Goal: Browse casually: Explore the website without a specific task or goal

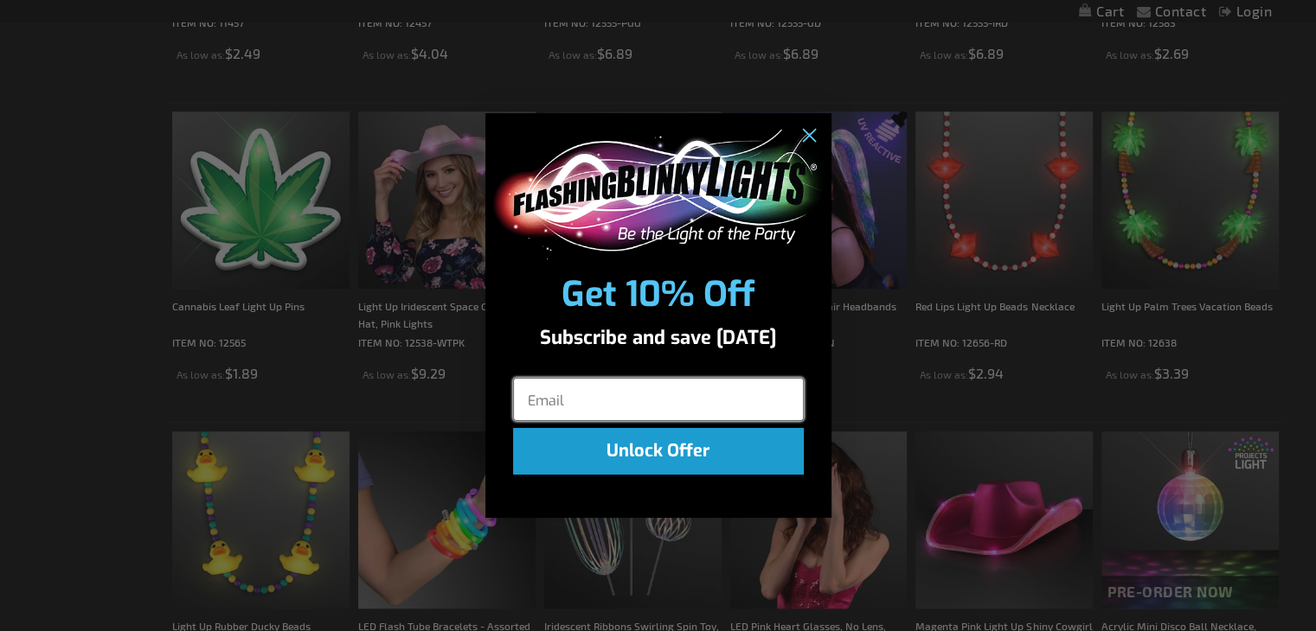
scroll to position [1071, 0]
click at [809, 138] on circle "Close dialog" at bounding box center [807, 135] width 29 height 29
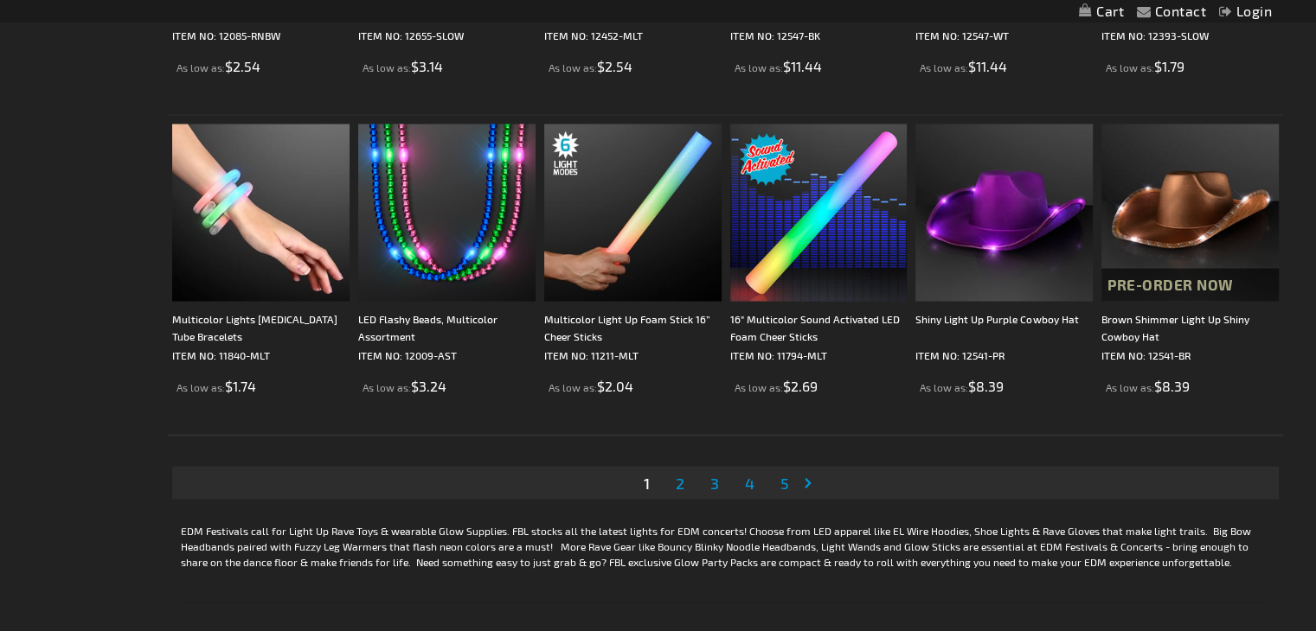
scroll to position [3298, 0]
click at [681, 487] on span "2" at bounding box center [680, 482] width 9 height 19
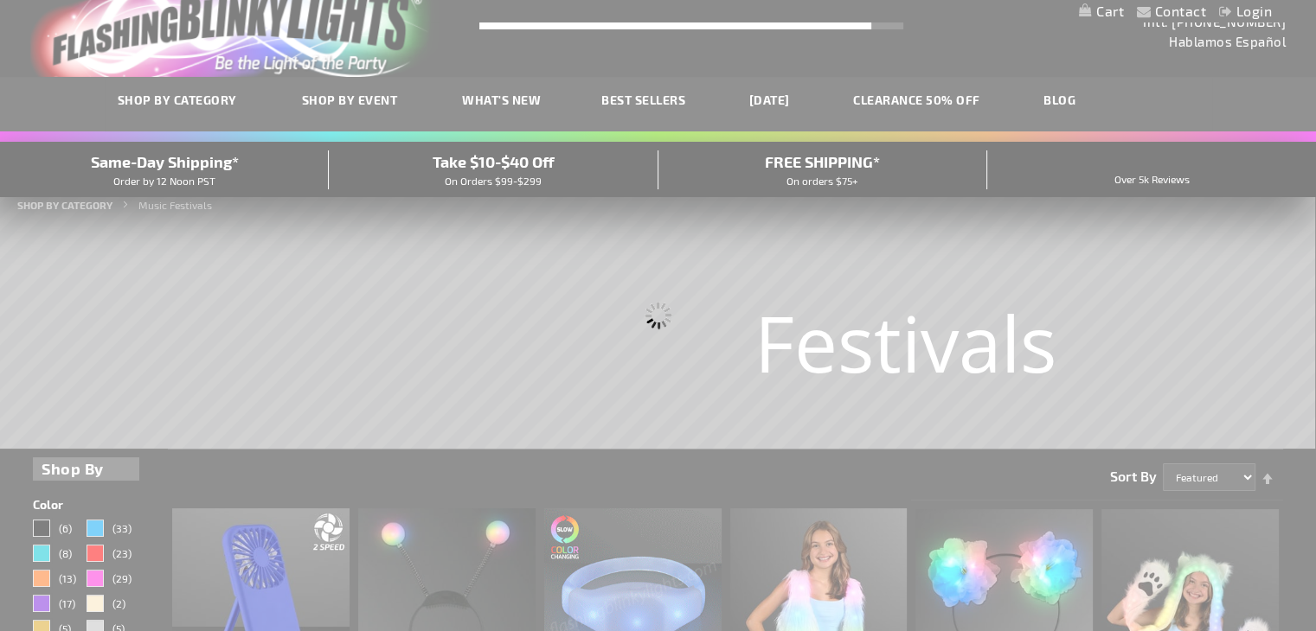
scroll to position [0, 0]
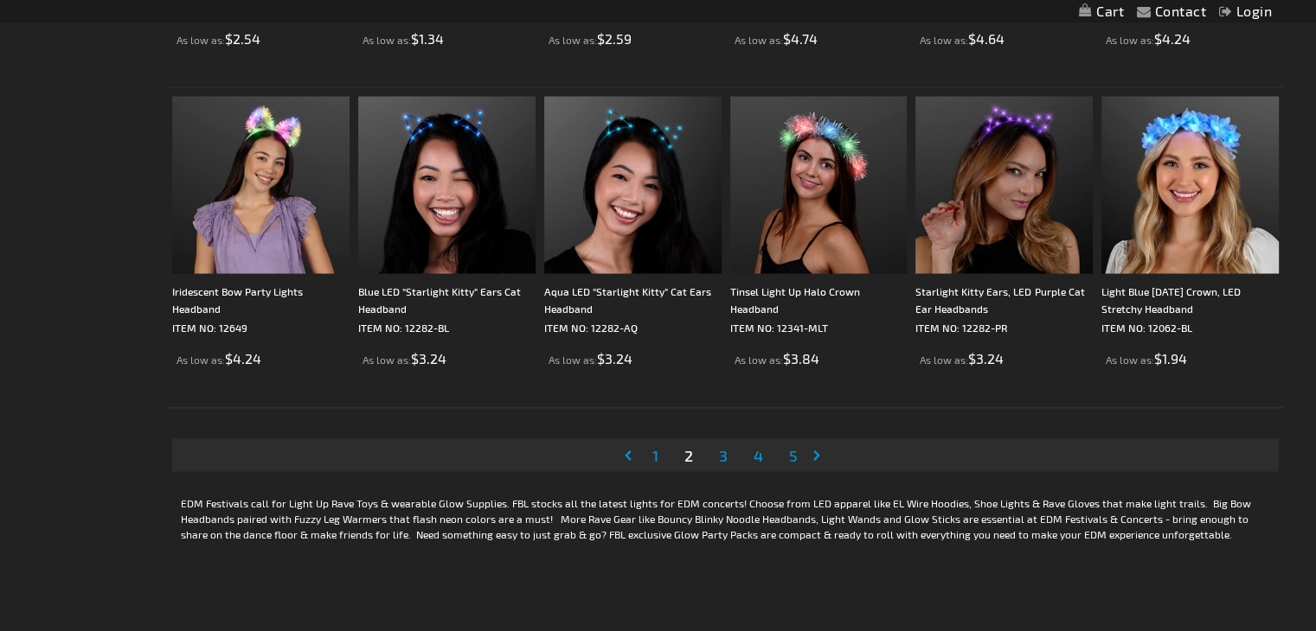
scroll to position [3327, 0]
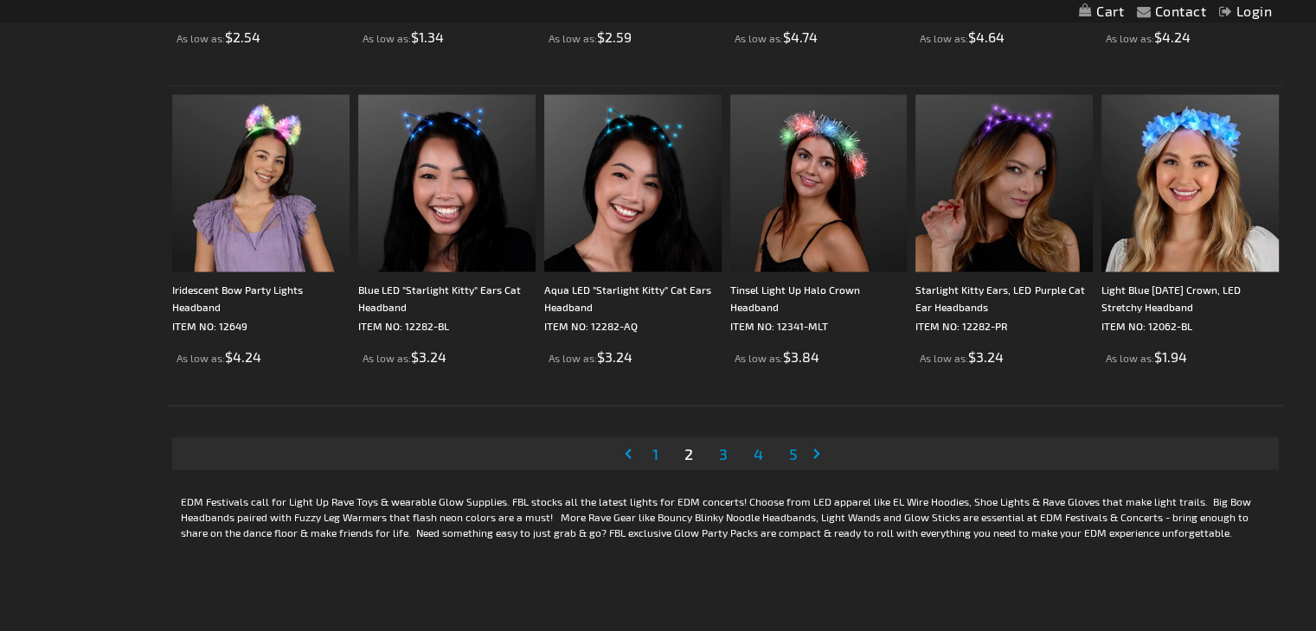
click at [724, 453] on span "3" at bounding box center [723, 454] width 9 height 19
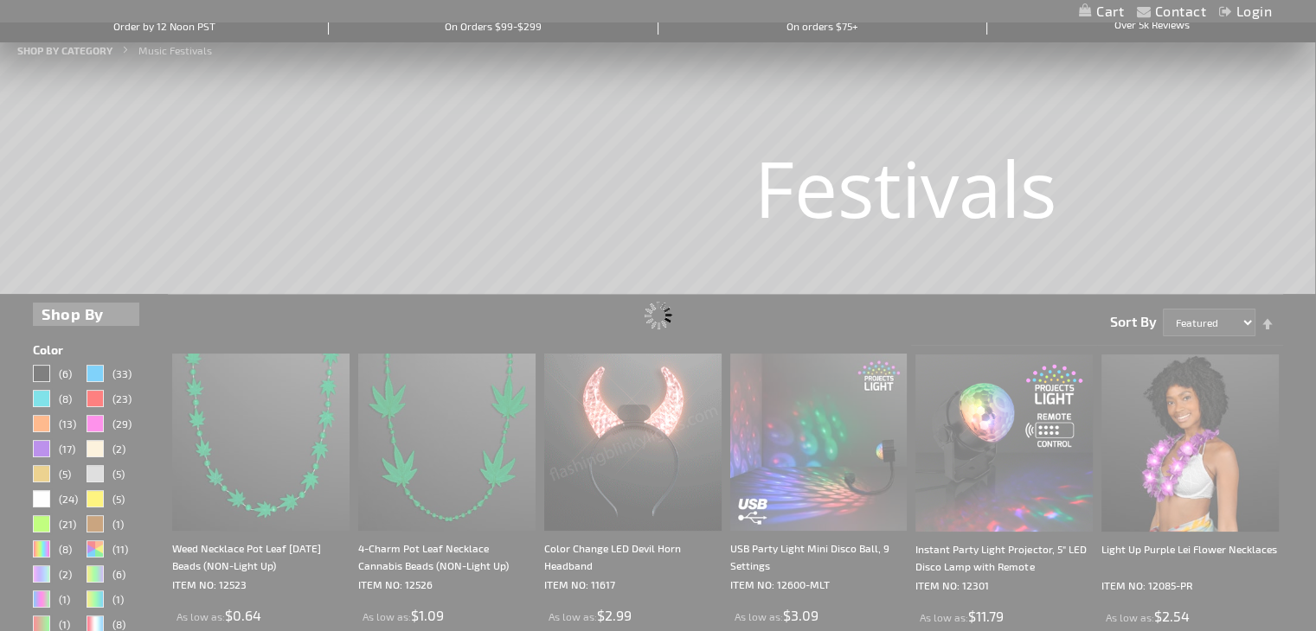
scroll to position [0, 0]
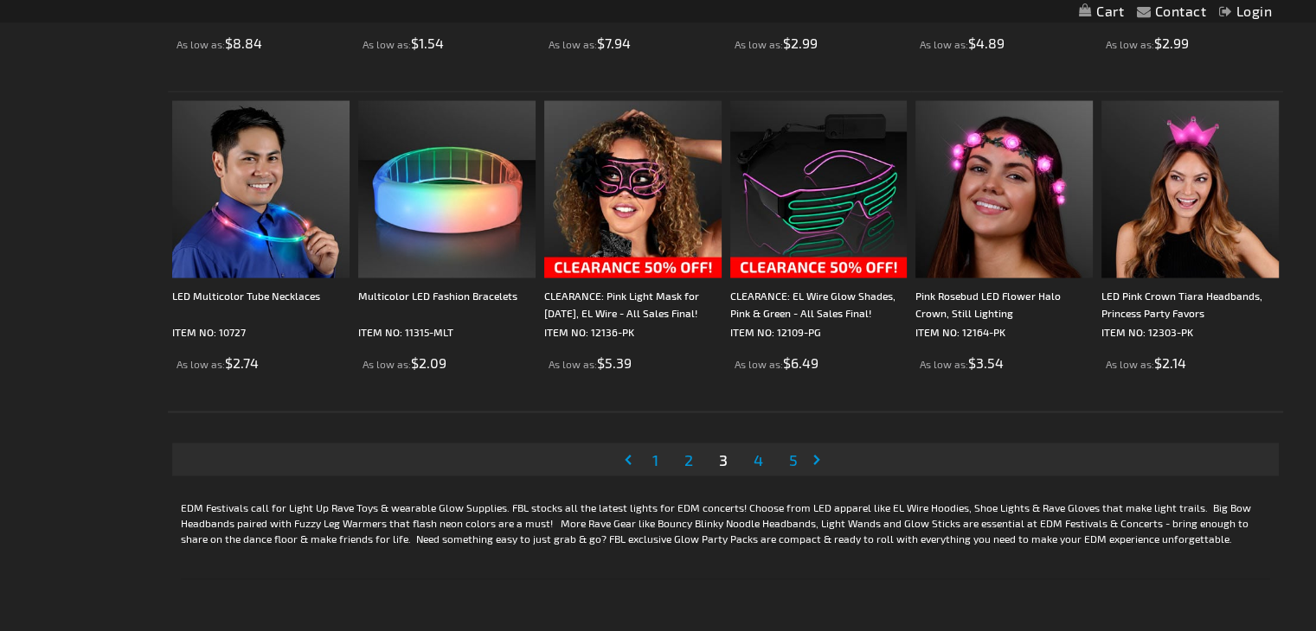
scroll to position [3325, 0]
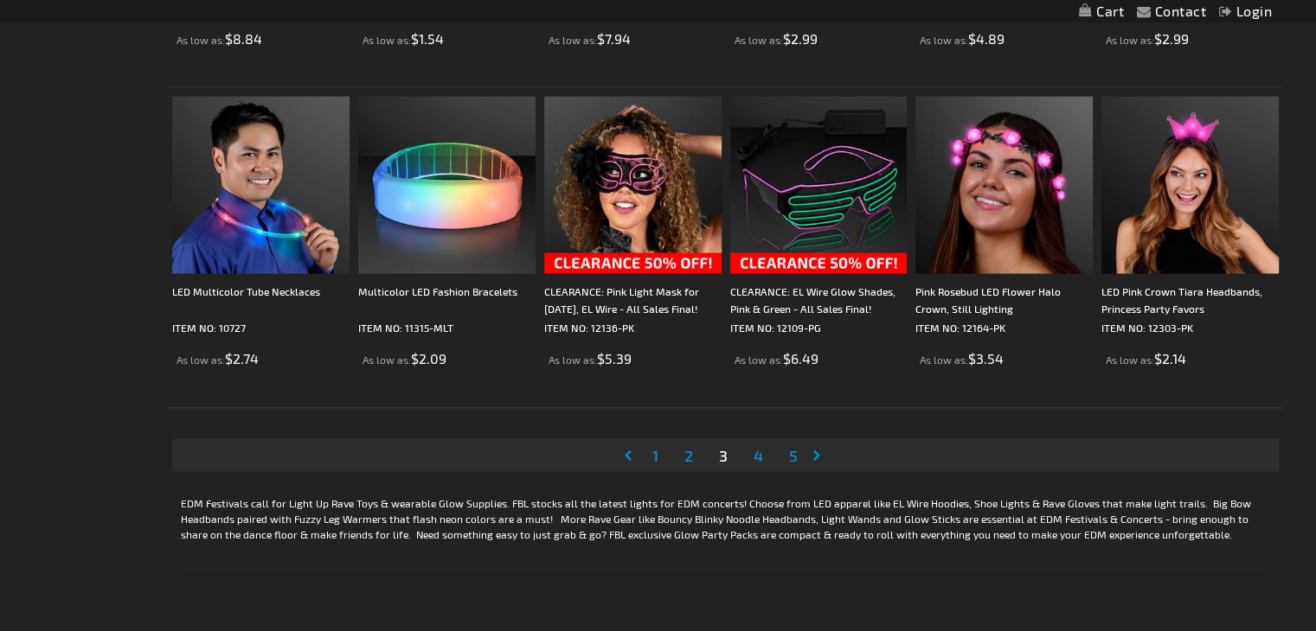
click at [754, 458] on span "4" at bounding box center [758, 455] width 10 height 19
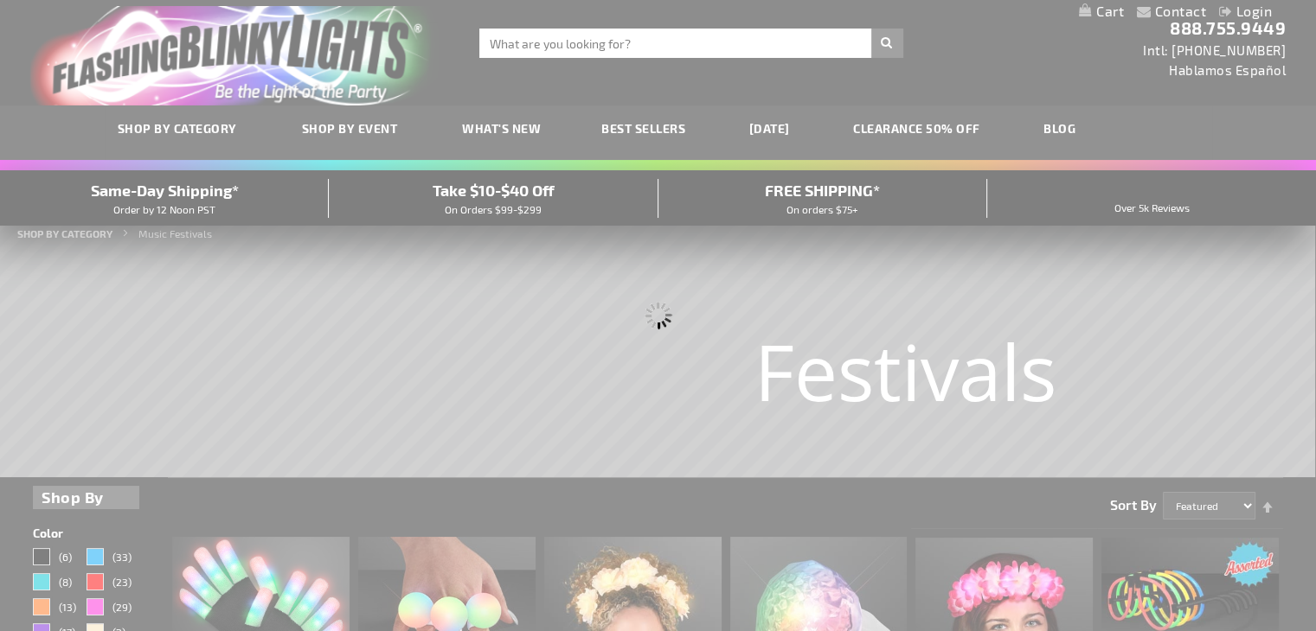
scroll to position [0, 0]
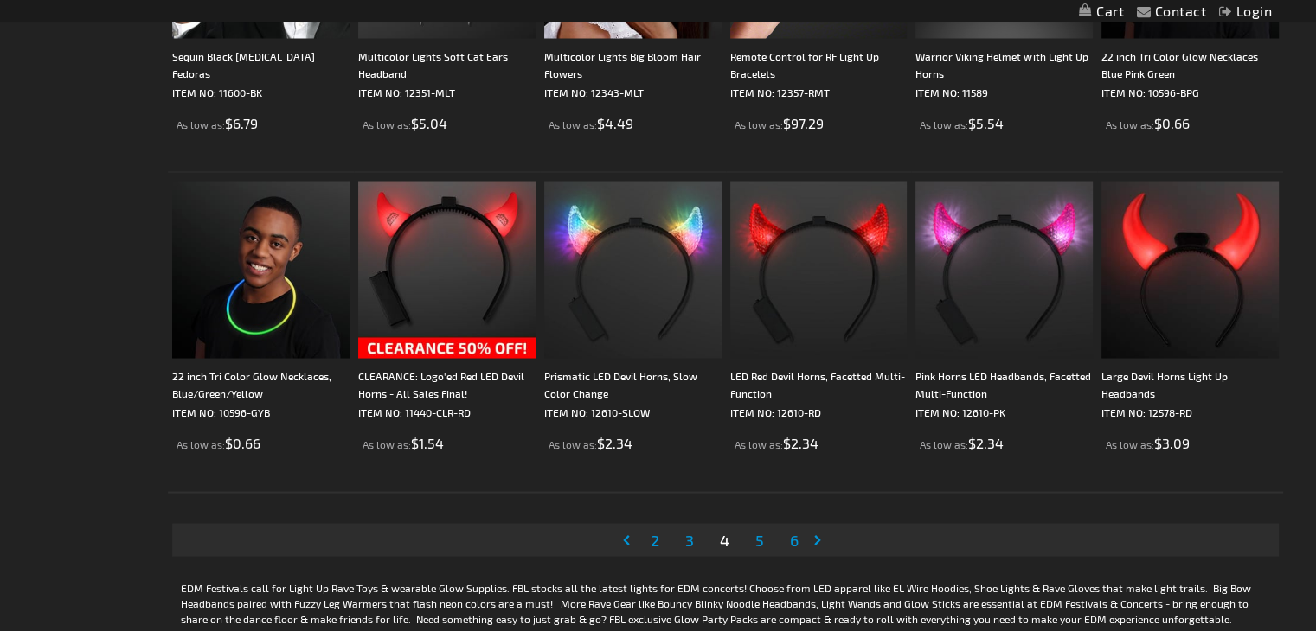
scroll to position [3242, 0]
click at [767, 537] on li "Page 5" at bounding box center [759, 538] width 33 height 33
click at [758, 541] on span "5" at bounding box center [759, 538] width 9 height 19
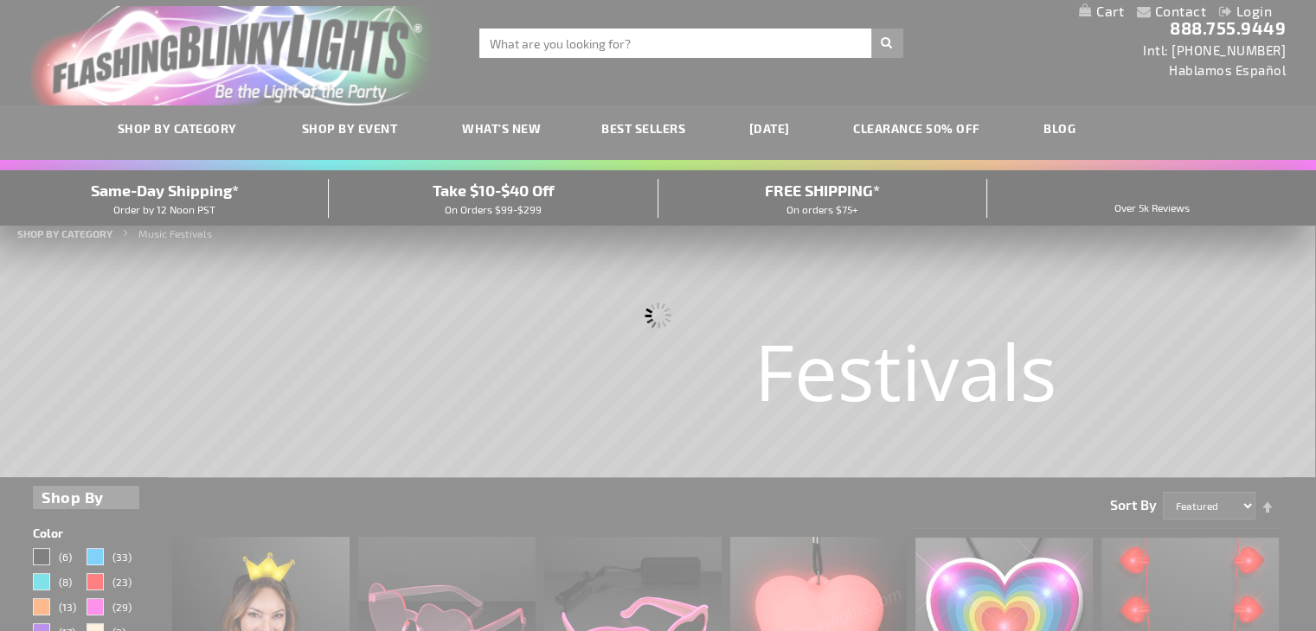
scroll to position [0, 0]
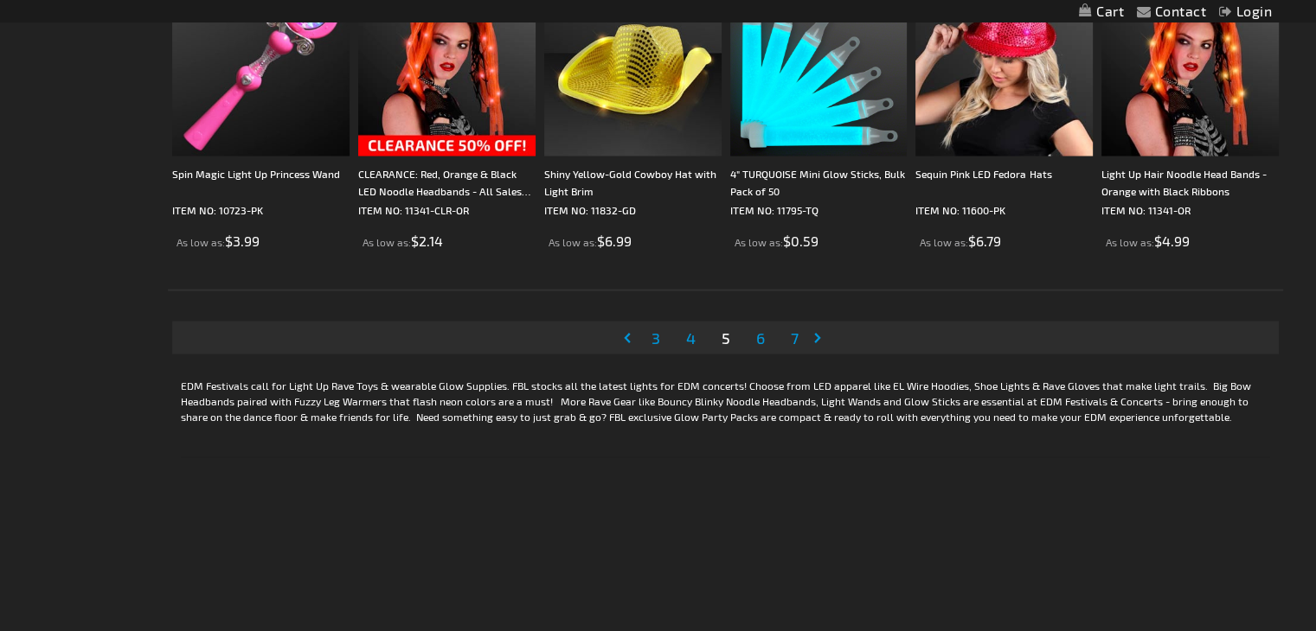
scroll to position [3443, 0]
click at [757, 344] on span "6" at bounding box center [760, 338] width 9 height 19
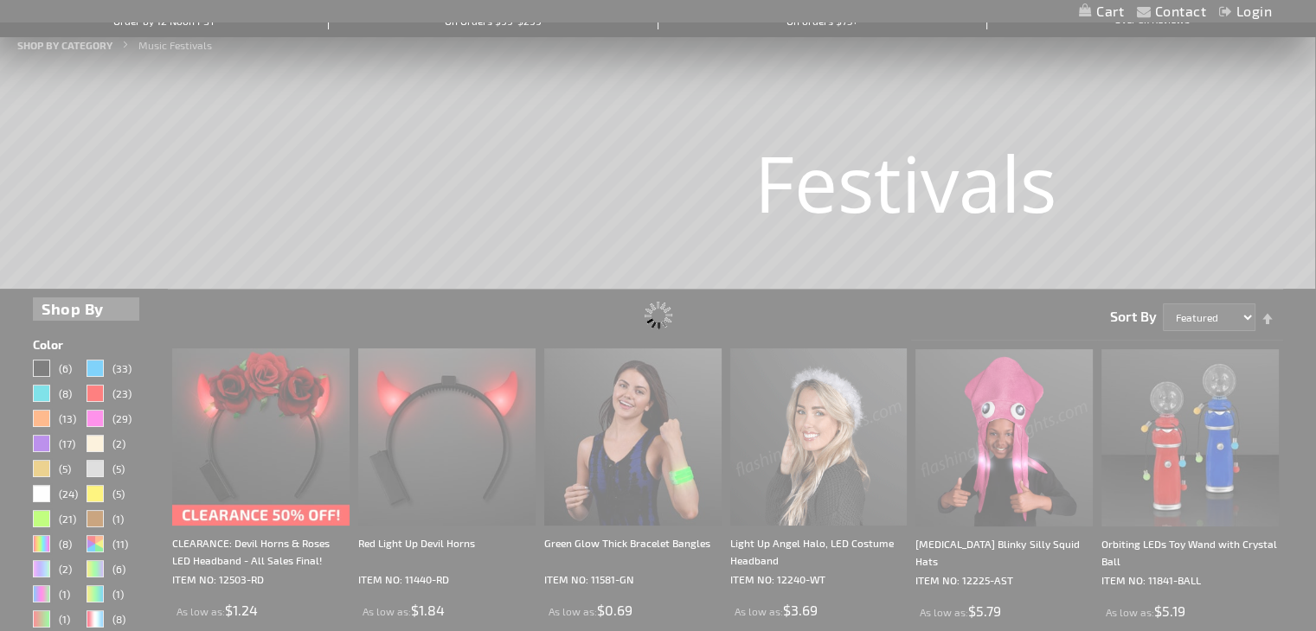
scroll to position [194, 0]
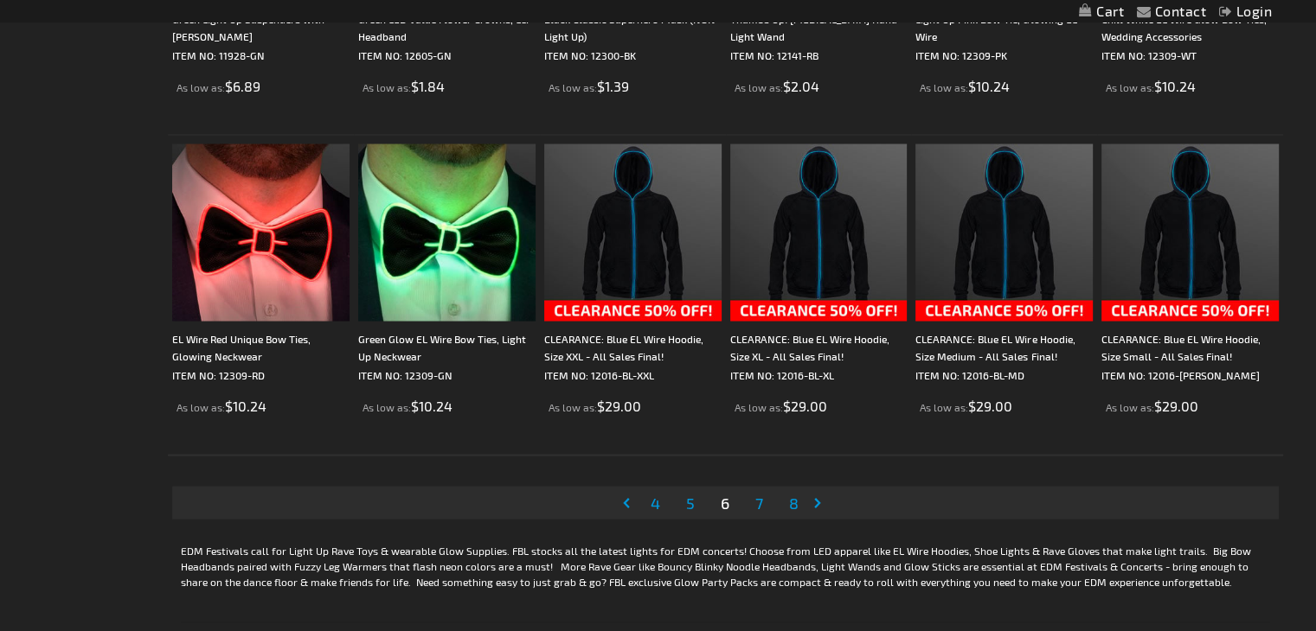
scroll to position [3280, 0]
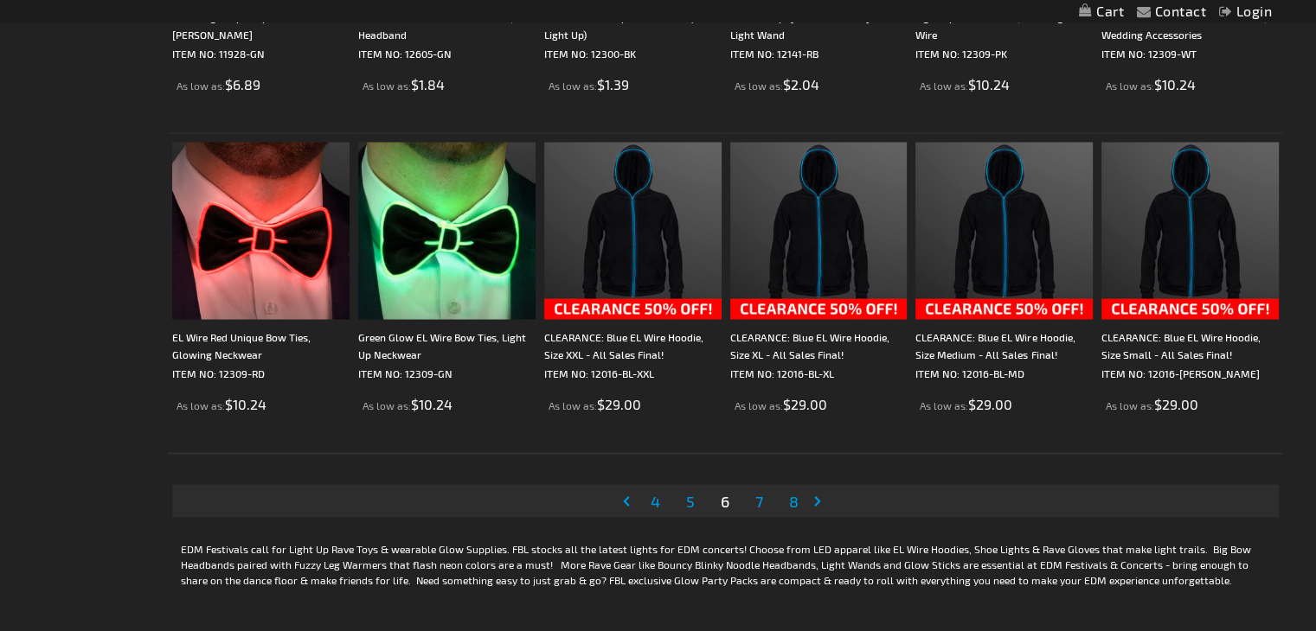
click at [759, 507] on span "7" at bounding box center [759, 500] width 8 height 19
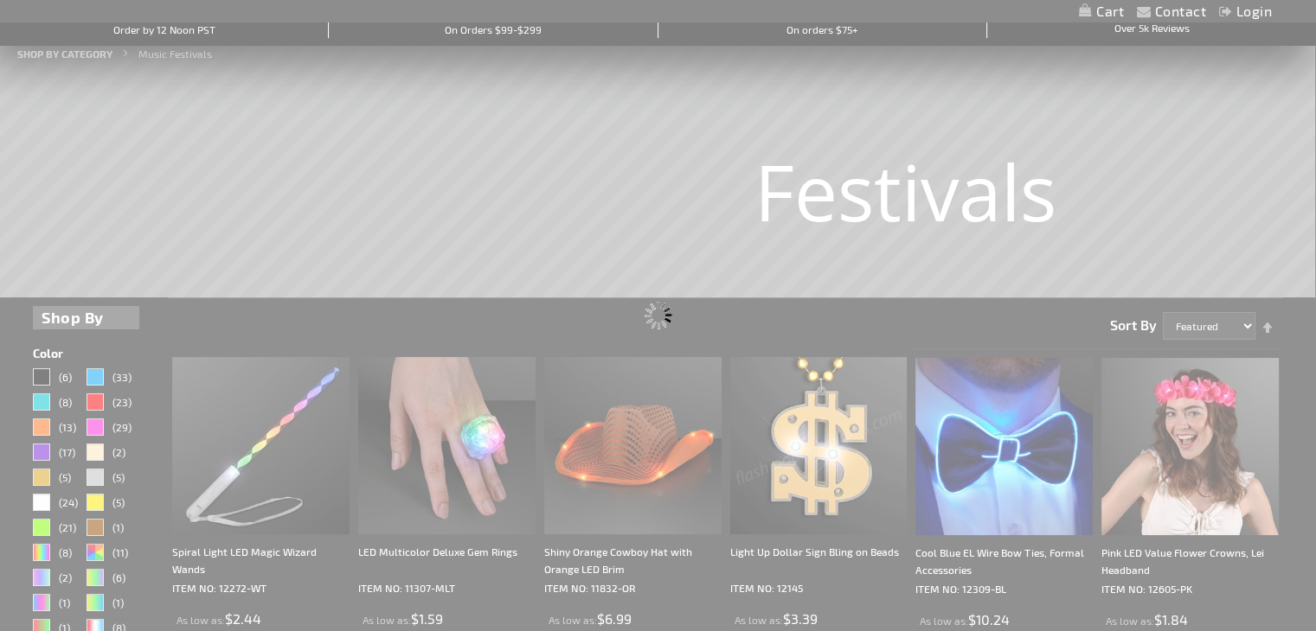
scroll to position [0, 0]
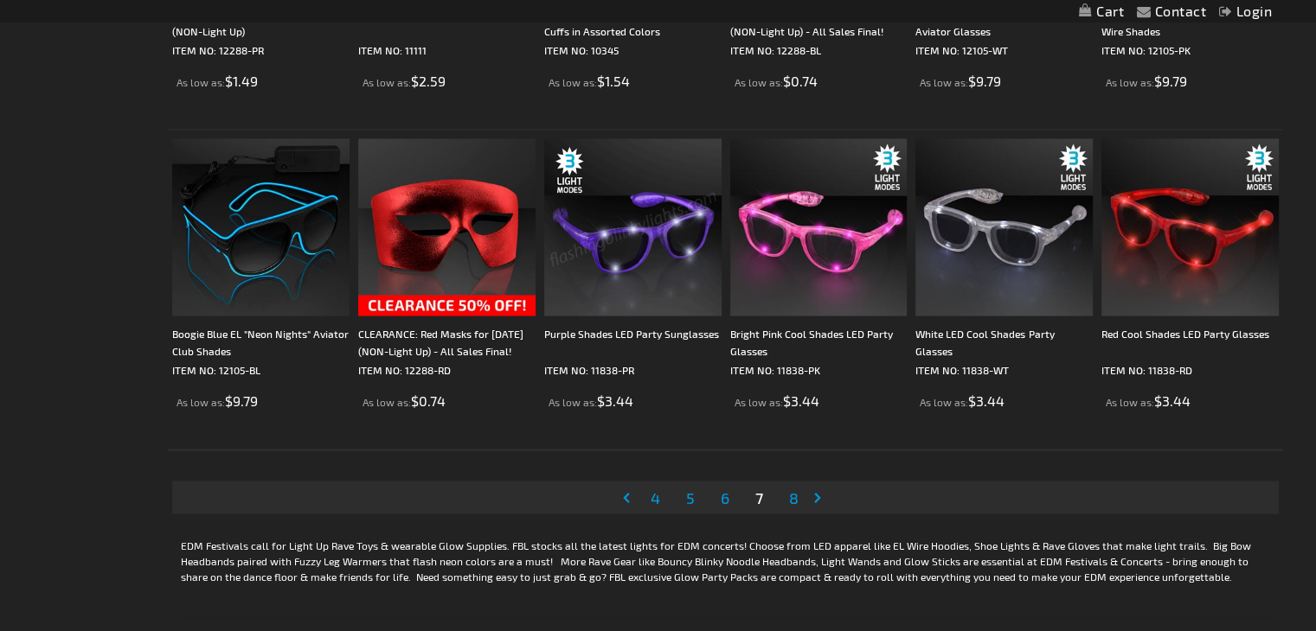
scroll to position [3285, 0]
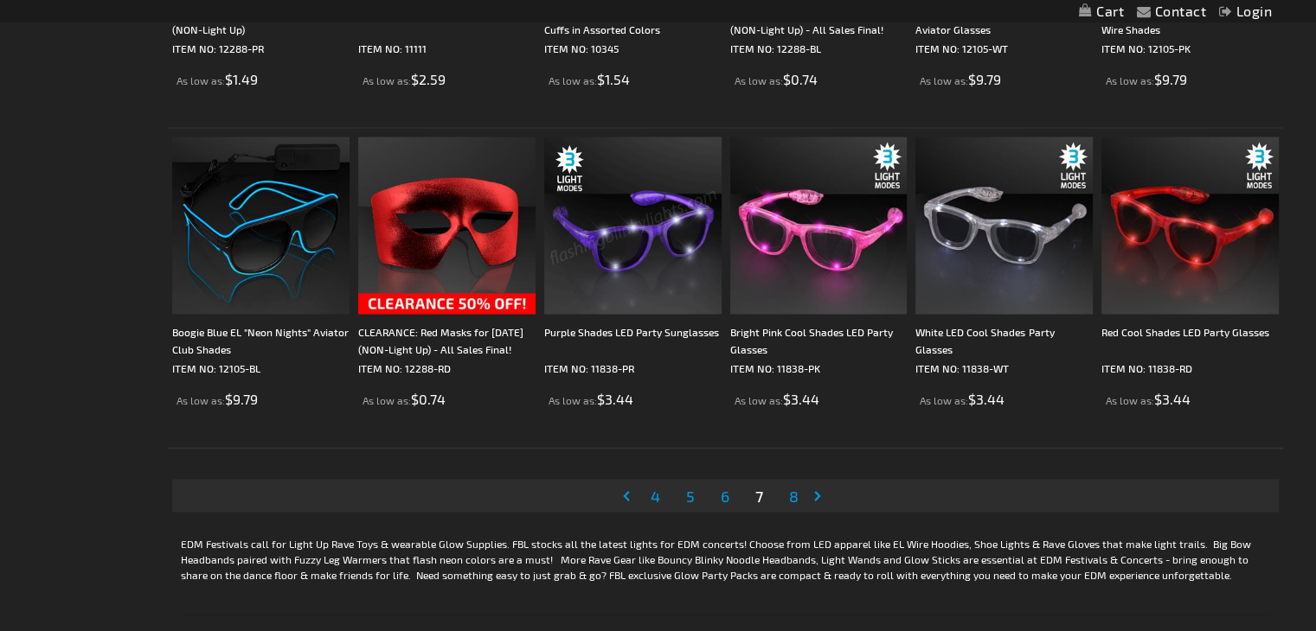
click at [794, 497] on span "8" at bounding box center [794, 495] width 10 height 19
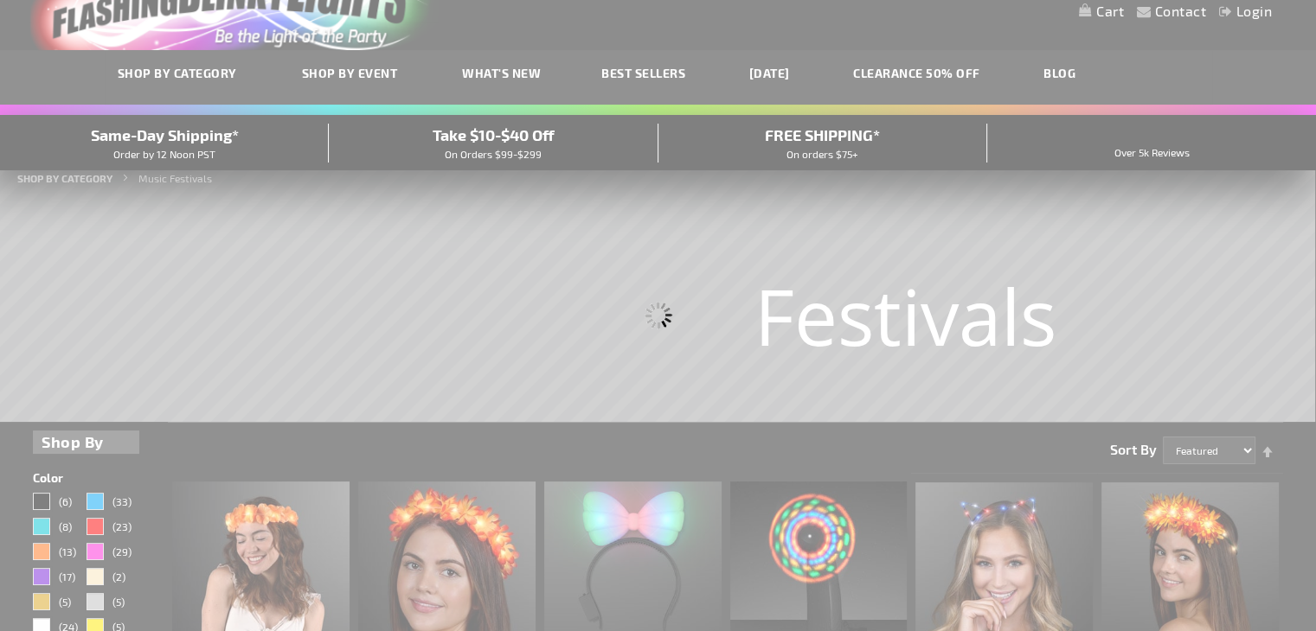
scroll to position [0, 0]
